Goal: Information Seeking & Learning: Learn about a topic

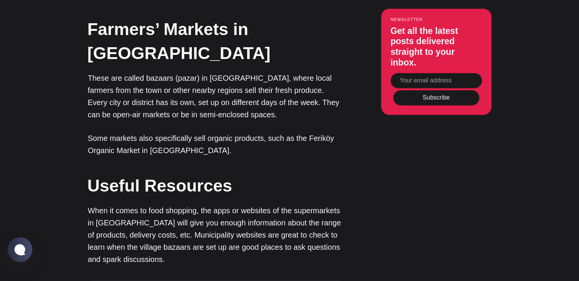
scroll to position [2402, 0]
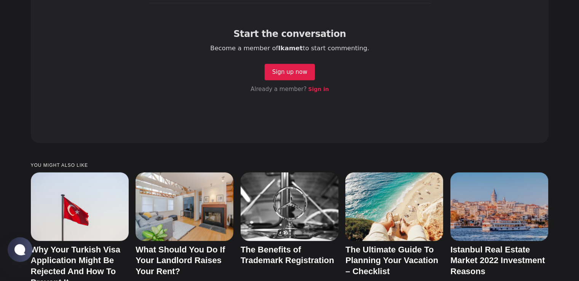
scroll to position [1957, 0]
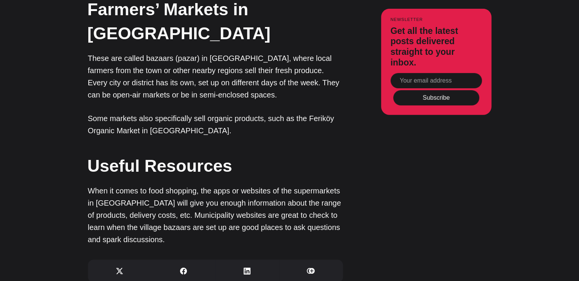
scroll to position [2402, 0]
